Goal: Communication & Community: Participate in discussion

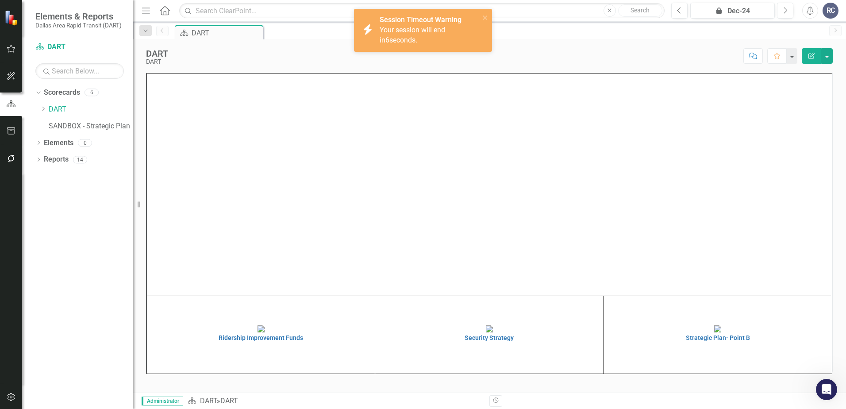
scroll to position [1160, 0]
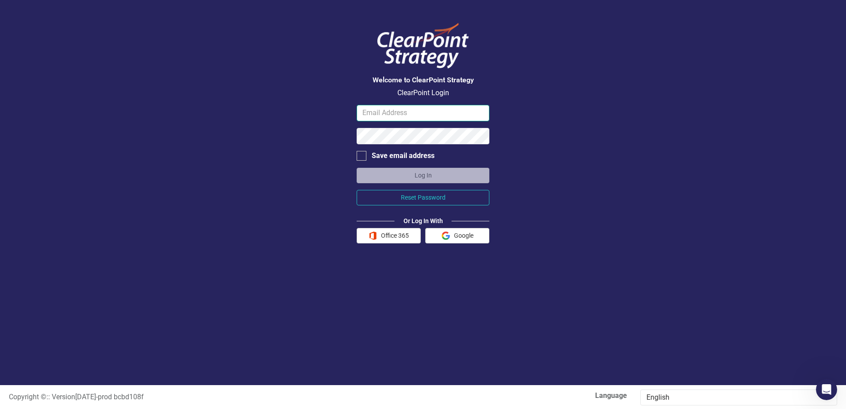
type input "rcolborn@dart.org"
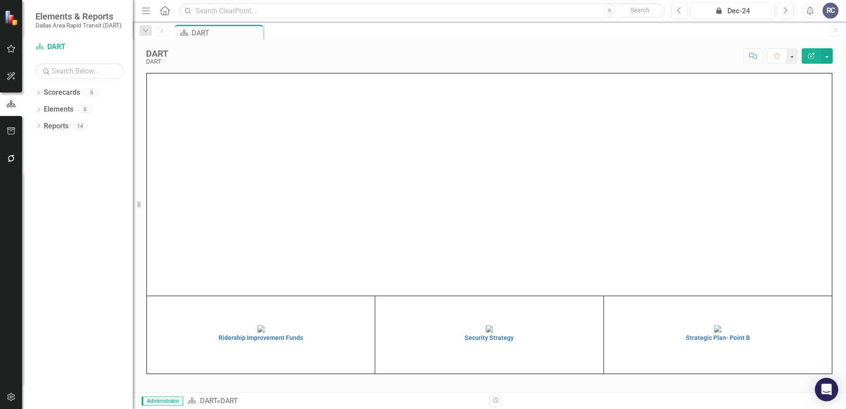
click at [831, 390] on icon "Open Intercom Messenger" at bounding box center [827, 390] width 12 height 12
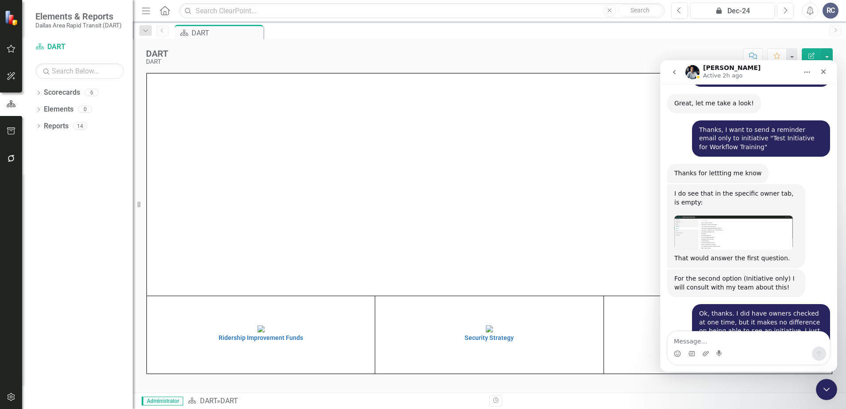
scroll to position [1160, 0]
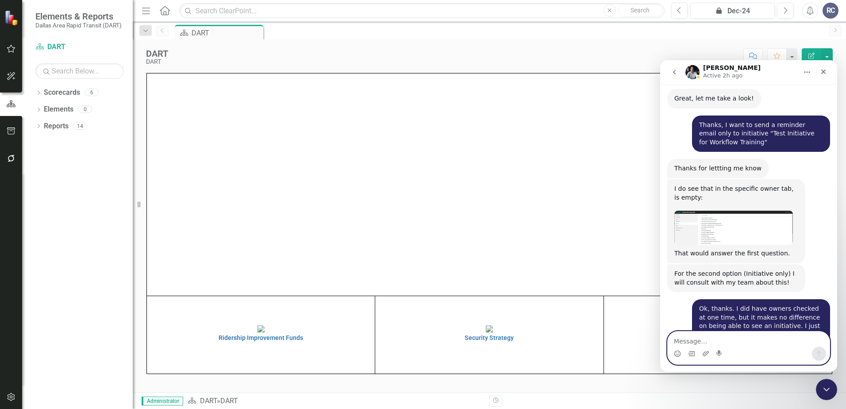
click at [699, 336] on textarea "Message…" at bounding box center [749, 339] width 162 height 15
type textarea "Hi [PERSON_NAME], have you heard anything yet?"
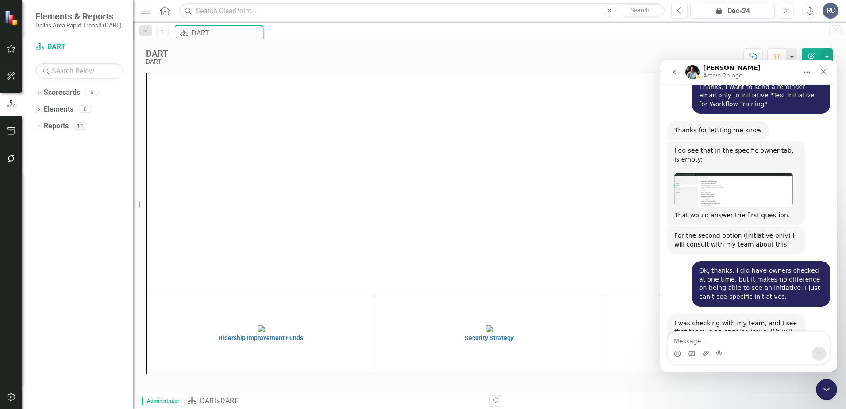
click at [574, 336] on td "Security Strategy" at bounding box center [489, 335] width 228 height 78
click at [824, 70] on icon "Close" at bounding box center [823, 71] width 7 height 7
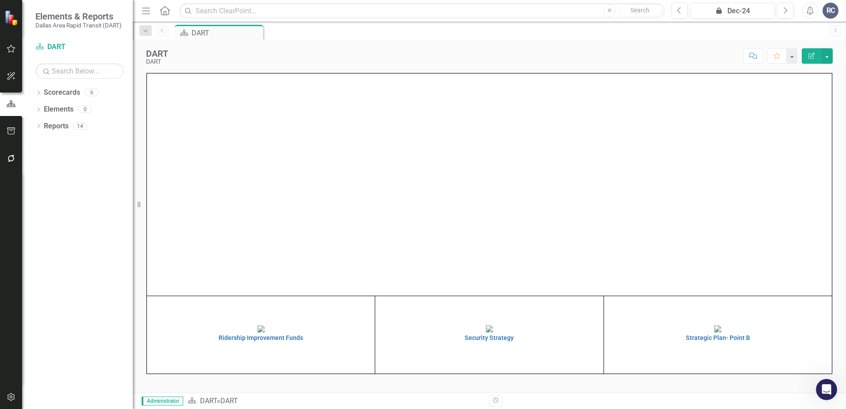
click at [297, 54] on div "Score: N/A icon.lock Dec-24 Completed Comment Favorite Edit Report" at bounding box center [503, 55] width 660 height 15
